Goal: Use online tool/utility

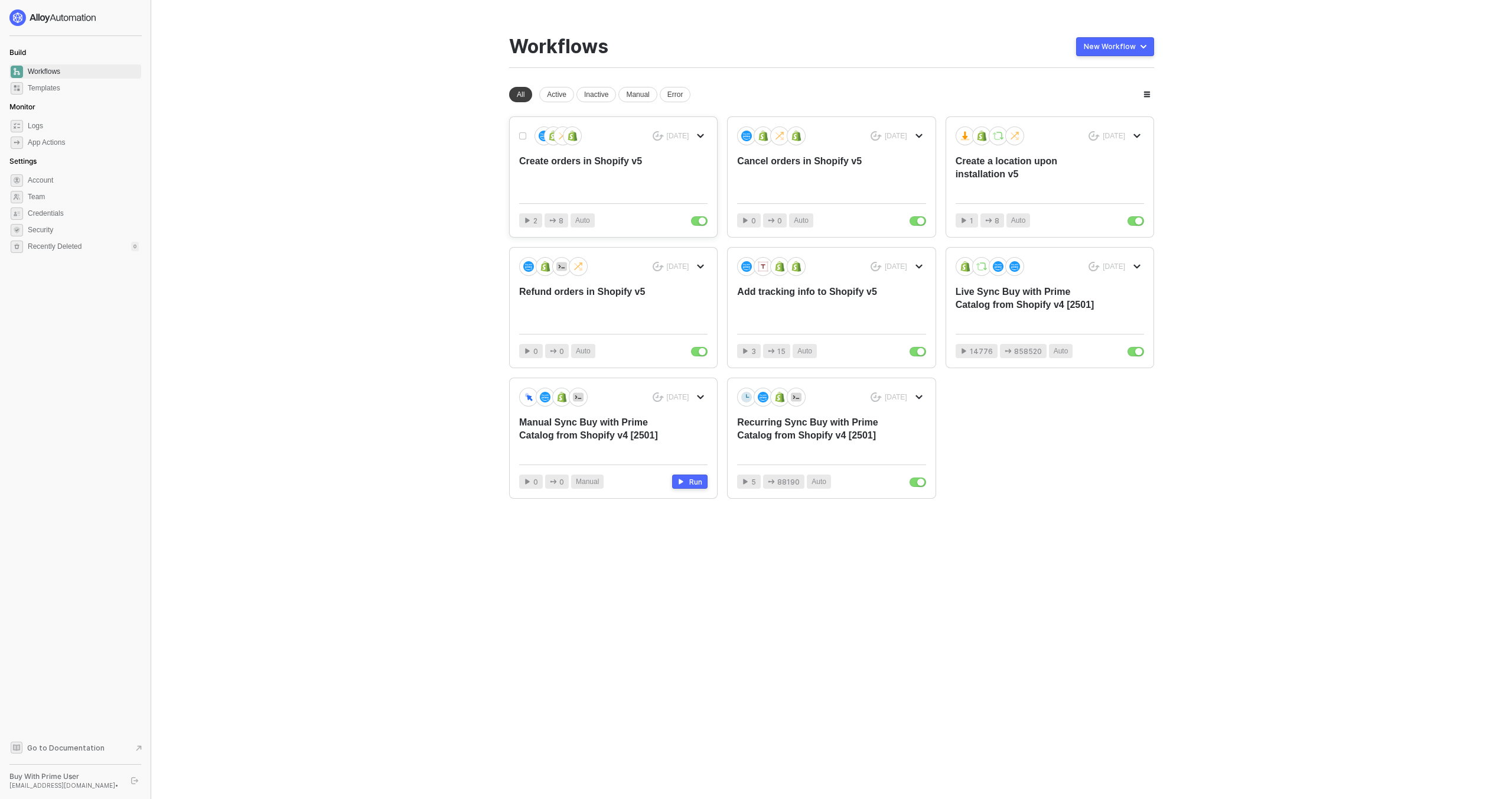
click at [625, 178] on div "Create orders in Shopify v5" at bounding box center [594, 174] width 151 height 39
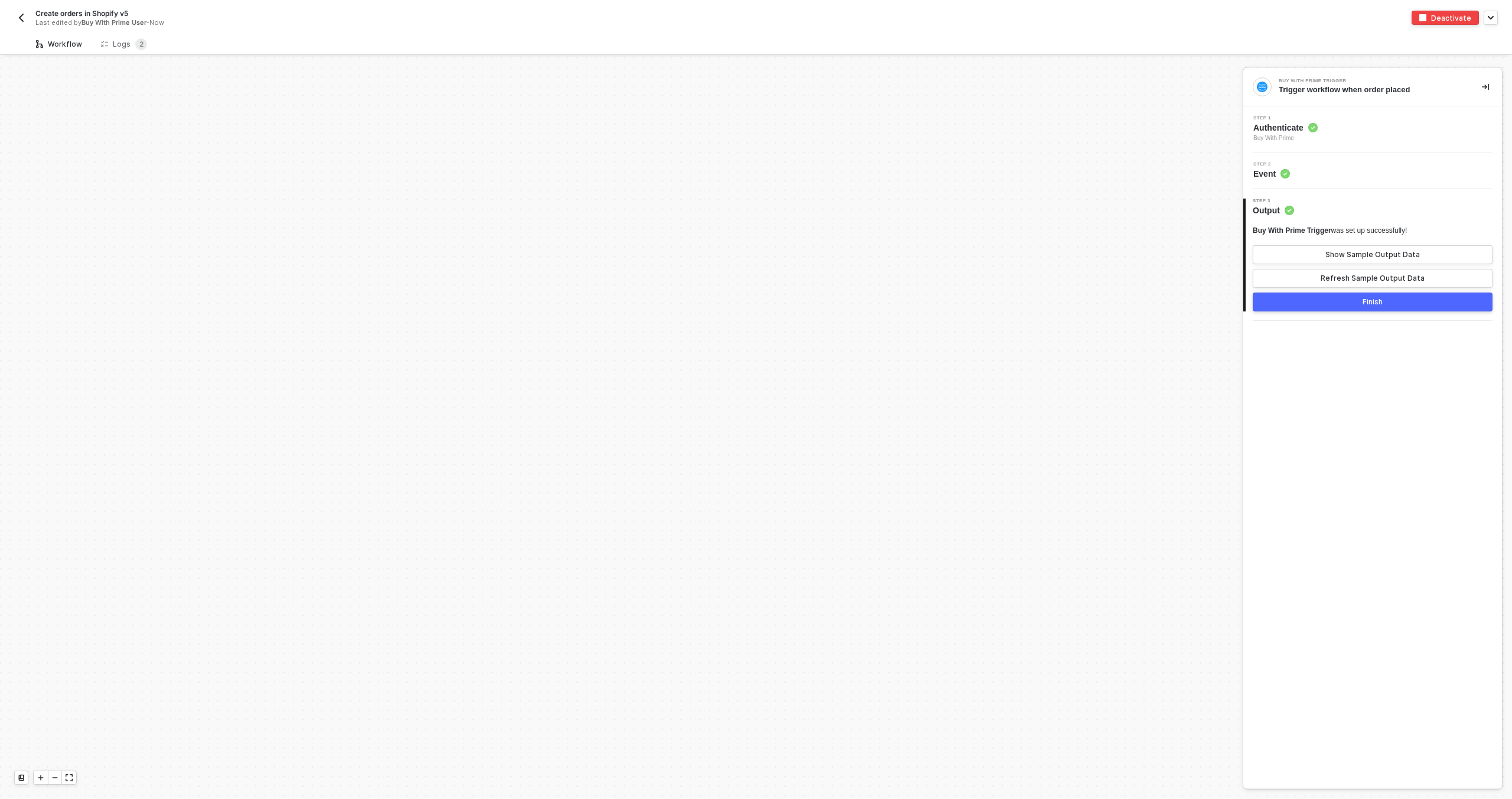
scroll to position [569, 0]
